Goal: Task Accomplishment & Management: Use online tool/utility

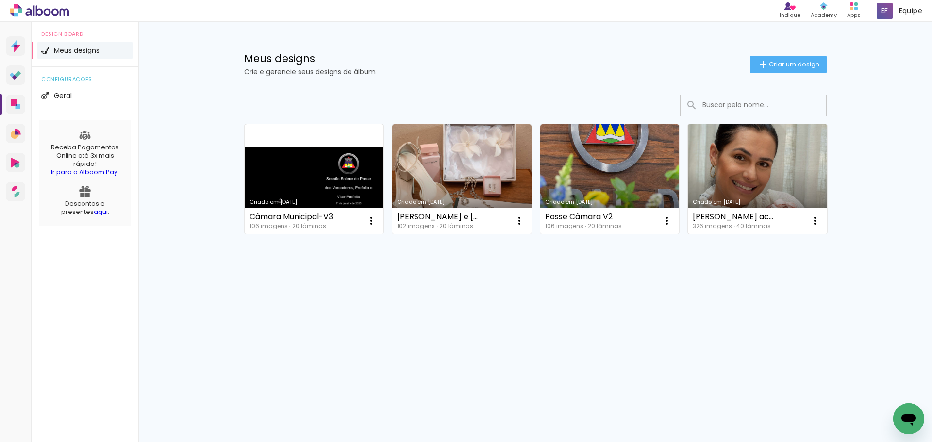
click at [733, 178] on link "Criado em [DATE]" at bounding box center [757, 179] width 139 height 110
